Goal: Feedback & Contribution: Submit feedback/report problem

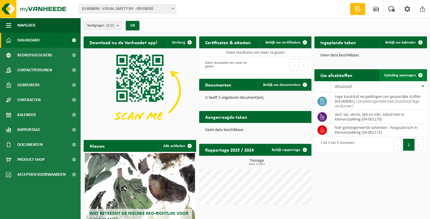
click at [408, 74] on span "Ophaling aanvragen" at bounding box center [400, 75] width 32 height 4
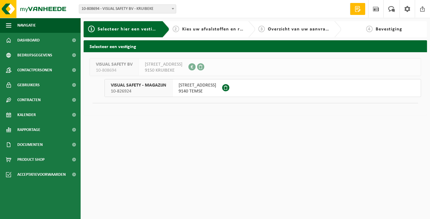
click at [187, 87] on span "KRIMPERSLAAN 6" at bounding box center [197, 85] width 38 height 6
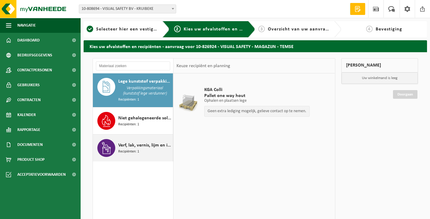
click at [140, 148] on div "Verf, lak, vernis, lijm en inkt, industrieel in kleinverpakking Recipiënten: 1" at bounding box center [144, 148] width 53 height 18
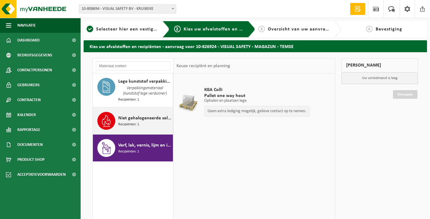
click at [138, 122] on span "Recipiënten: 1" at bounding box center [128, 125] width 21 height 6
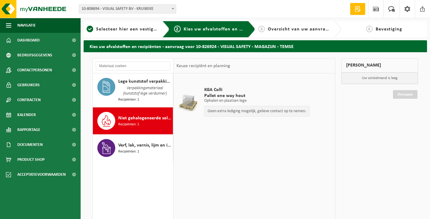
click at [188, 105] on div at bounding box center [188, 103] width 20 height 24
click at [375, 6] on span at bounding box center [375, 9] width 9 height 18
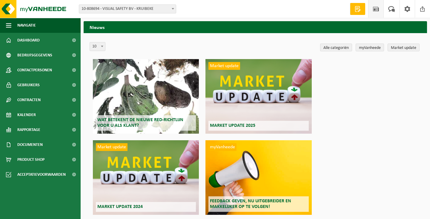
click at [359, 9] on span at bounding box center [357, 9] width 9 height 6
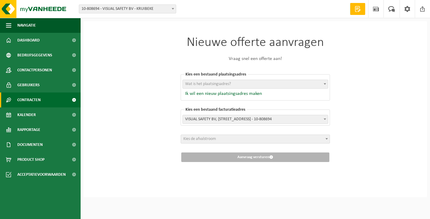
click at [33, 96] on span "Contracten" at bounding box center [28, 100] width 23 height 15
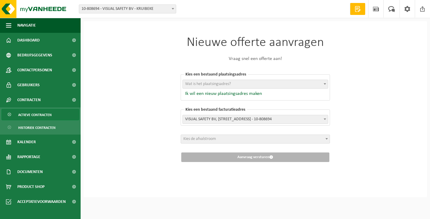
click at [33, 115] on span "Actieve contracten" at bounding box center [34, 114] width 33 height 11
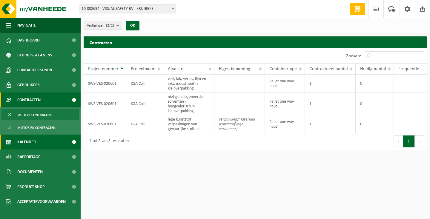
click at [41, 141] on link "Kalender" at bounding box center [40, 142] width 81 height 15
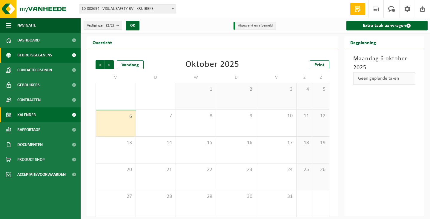
click at [48, 53] on span "Bedrijfsgegevens" at bounding box center [34, 55] width 35 height 15
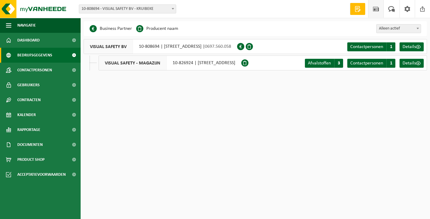
click at [376, 9] on span at bounding box center [375, 9] width 9 height 18
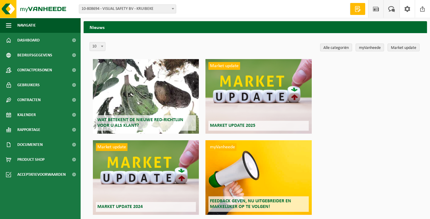
click at [393, 10] on span at bounding box center [392, 9] width 10 height 18
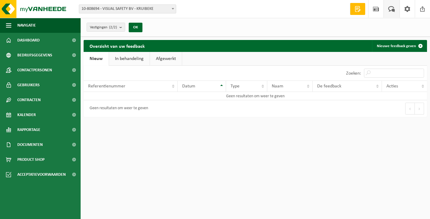
click at [165, 57] on link "Afgewerkt" at bounding box center [166, 59] width 32 height 14
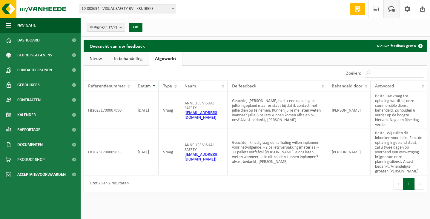
click at [136, 57] on link "In behandeling" at bounding box center [128, 59] width 41 height 14
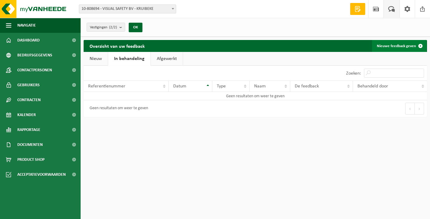
click at [411, 43] on link "Nieuwe feedback geven" at bounding box center [399, 46] width 54 height 12
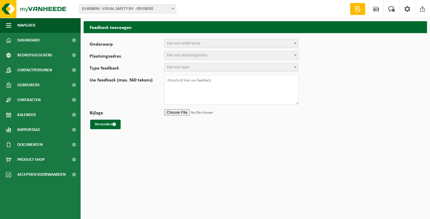
select select
click at [202, 44] on span "Kies een onderwerp" at bounding box center [231, 43] width 134 height 8
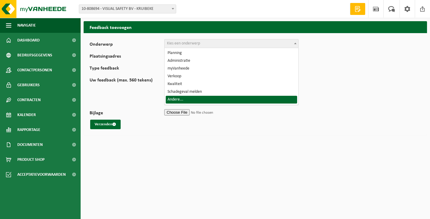
select select "32"
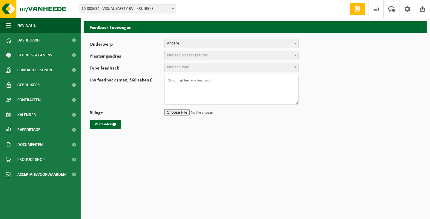
click at [190, 54] on span "Kies een plaatsingsadres" at bounding box center [187, 55] width 41 height 4
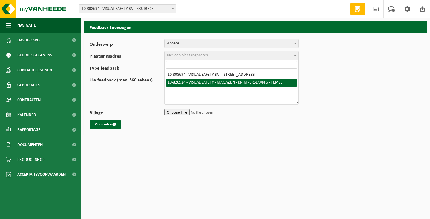
select select "87273"
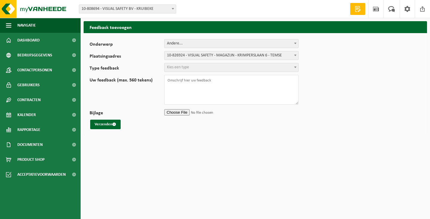
click at [193, 66] on span "Kies een type" at bounding box center [231, 67] width 134 height 8
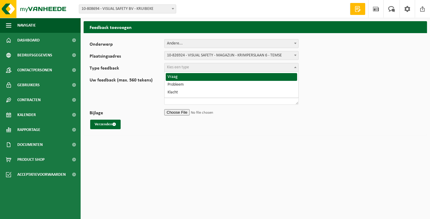
select select "QUE"
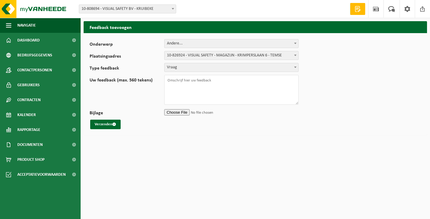
click at [191, 43] on span "Andere..." at bounding box center [231, 43] width 134 height 8
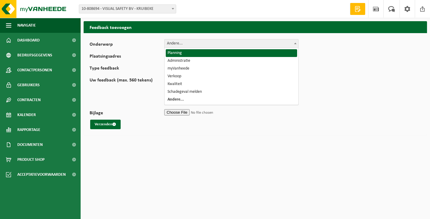
select select "1"
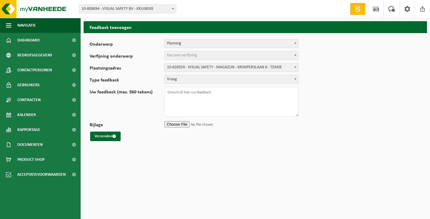
click at [187, 55] on span "Kies een verfijning" at bounding box center [182, 55] width 30 height 4
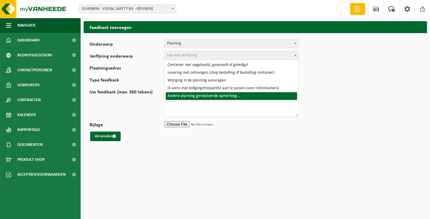
select select "6"
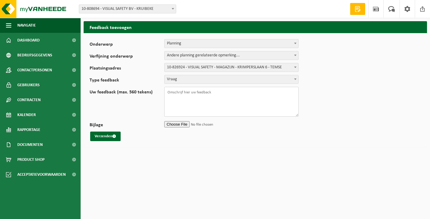
click at [178, 94] on textarea "Uw feedback (max. 560 tekens)" at bounding box center [231, 102] width 134 height 30
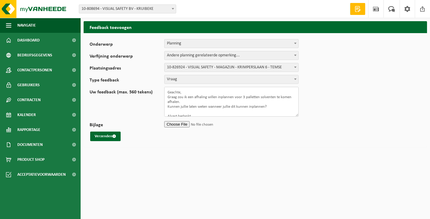
scroll to position [3, 0]
type textarea "Geachte, Graag zou ik een afhaling willen inplannen voor 3 palletten solventen …"
click at [110, 135] on button "Verzenden" at bounding box center [105, 137] width 30 height 10
